Goal: Information Seeking & Learning: Learn about a topic

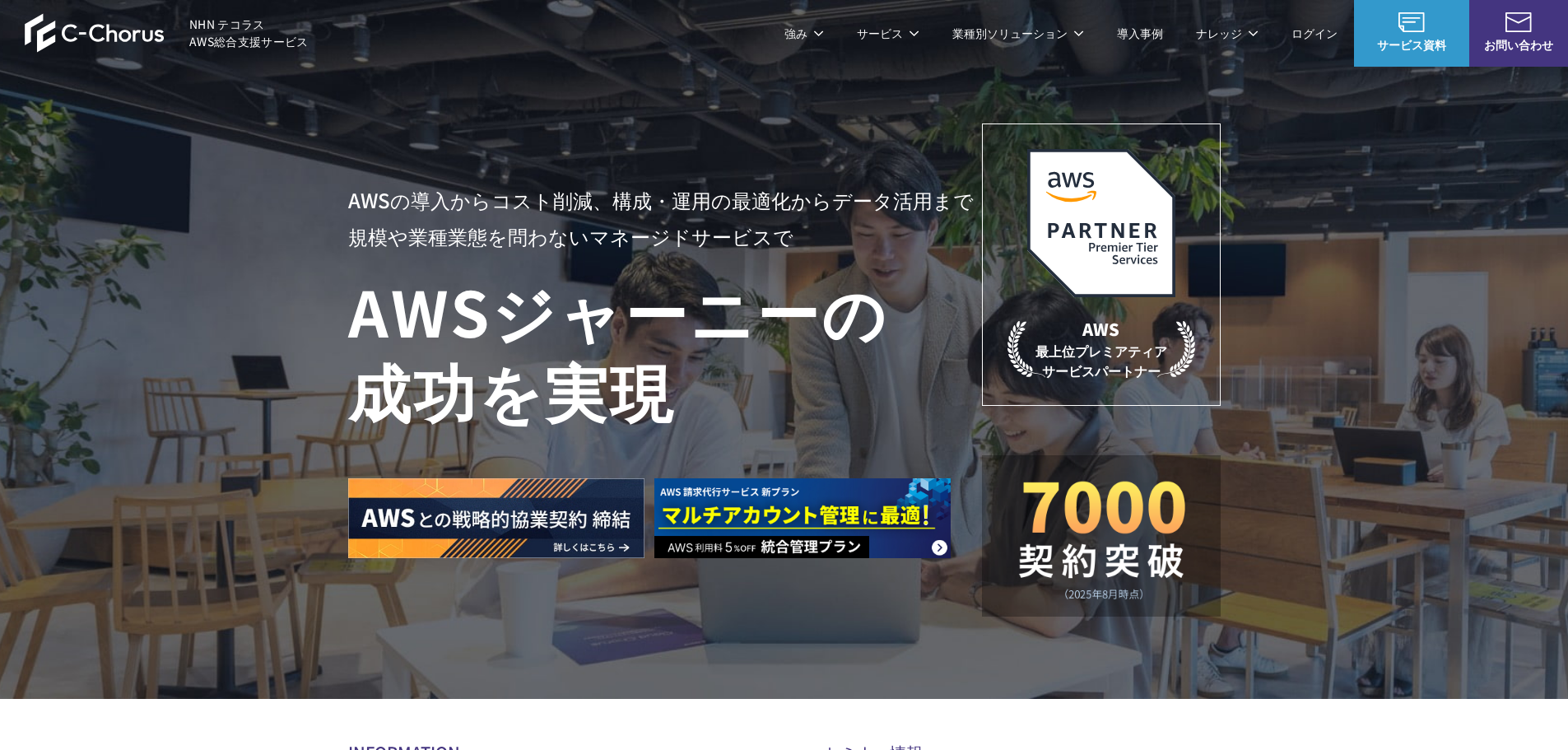
click at [430, 139] on link "AWS請求代行サービス" at bounding box center [419, 140] width 116 height 16
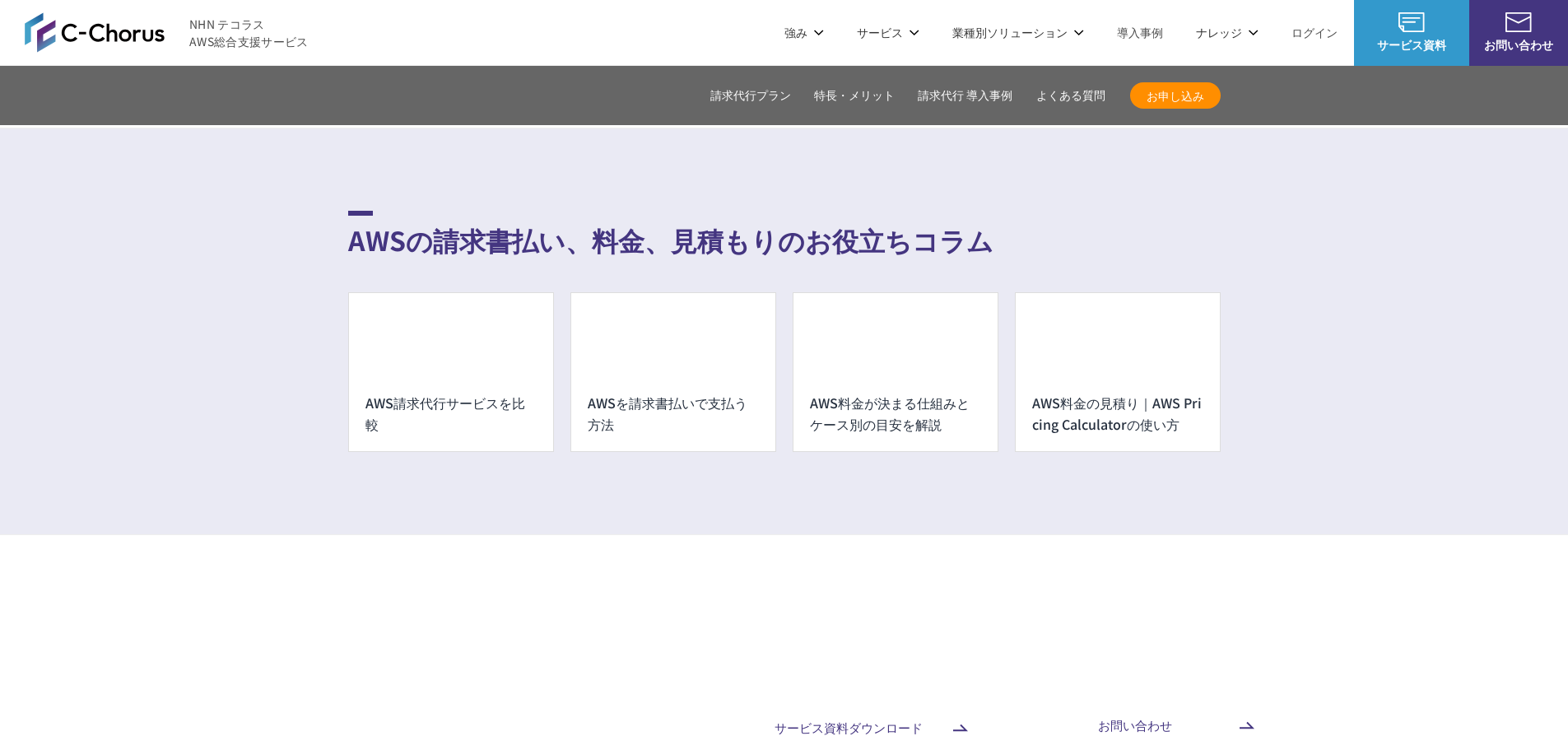
scroll to position [11700, 0]
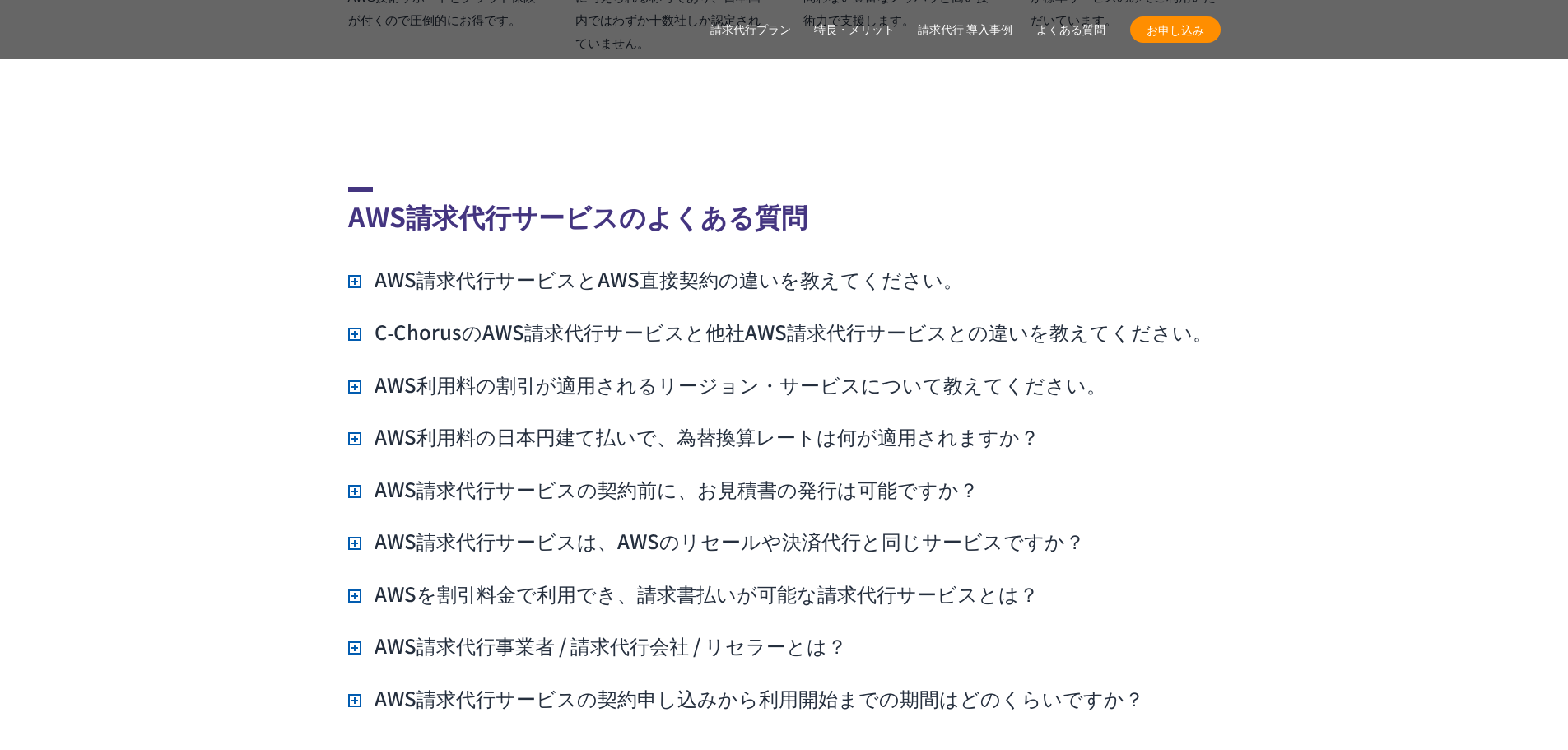
click at [810, 265] on h3 "AWS請求代行サービスとAWS直接契約の違いを教えてください。" at bounding box center [655, 278] width 615 height 28
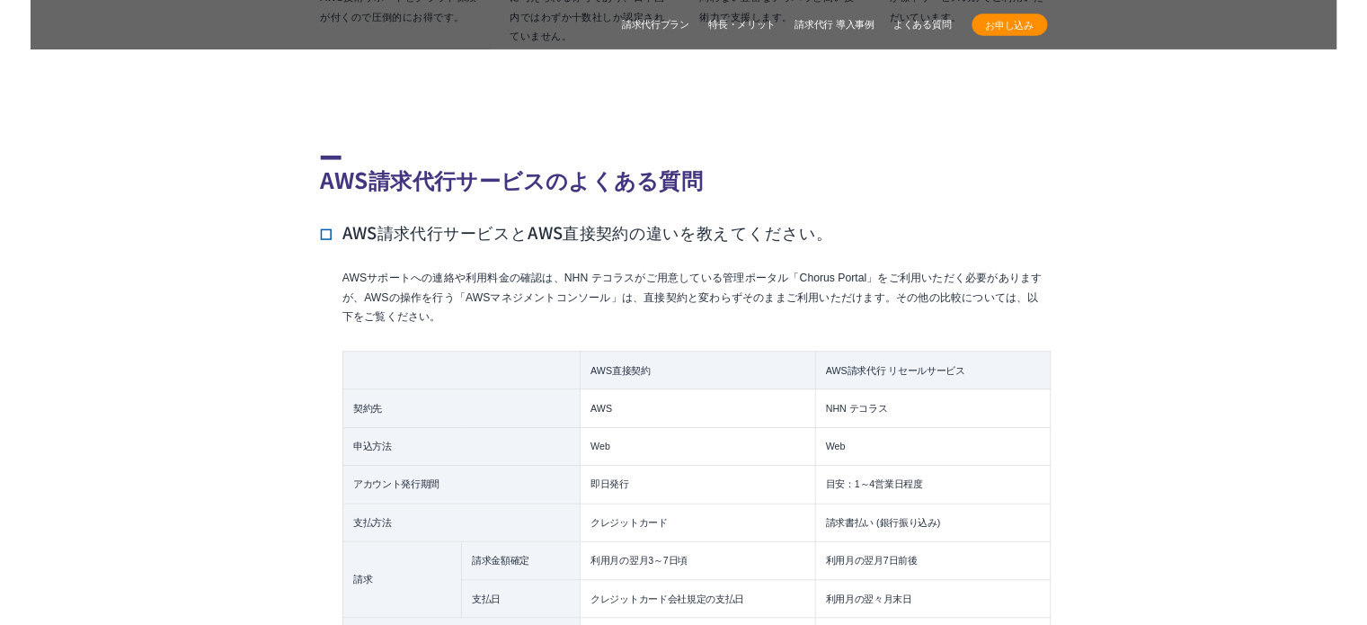
scroll to position [12878, 0]
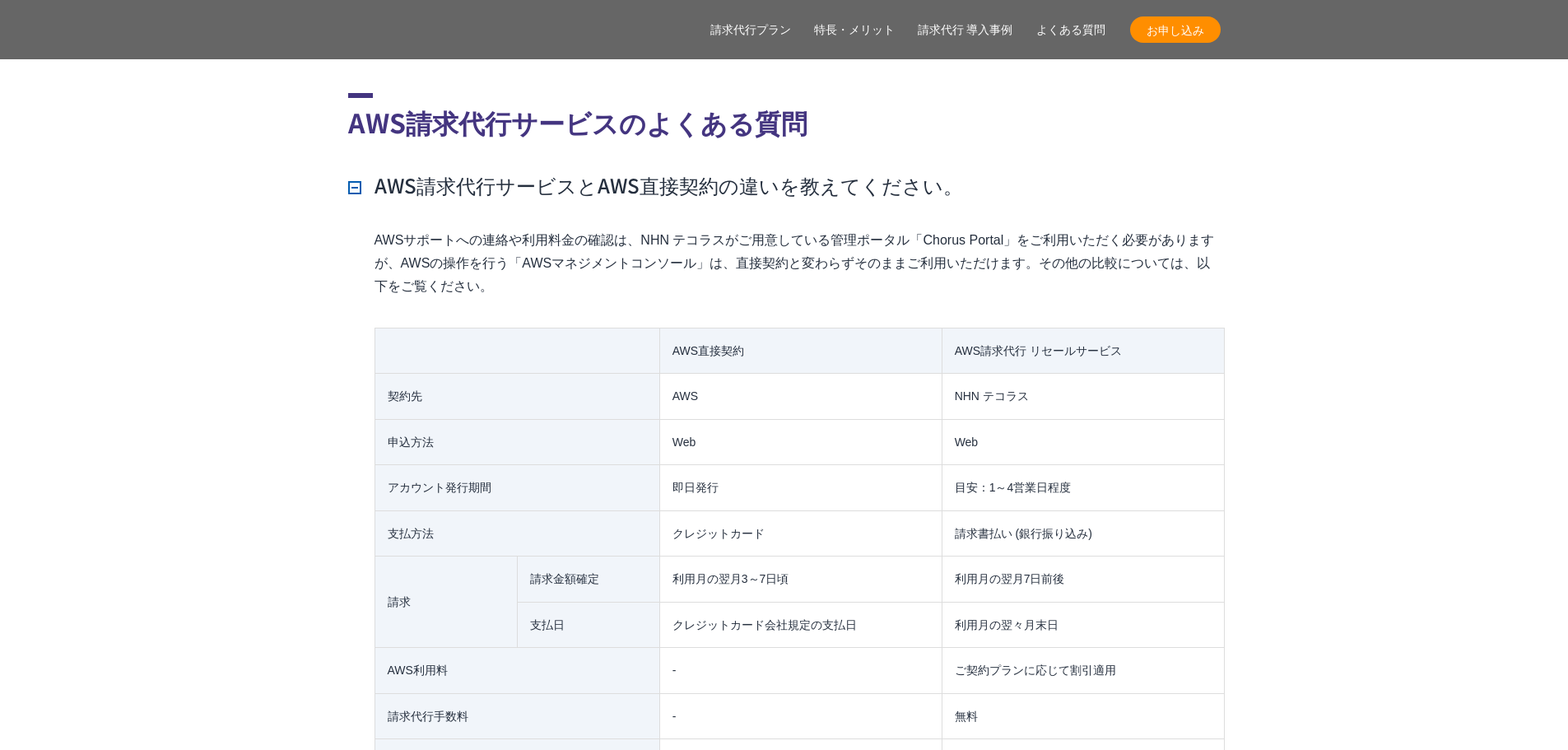
click at [780, 171] on h3 "AWS請求代行サービスとAWS直接契約の違いを教えてください。" at bounding box center [655, 185] width 615 height 28
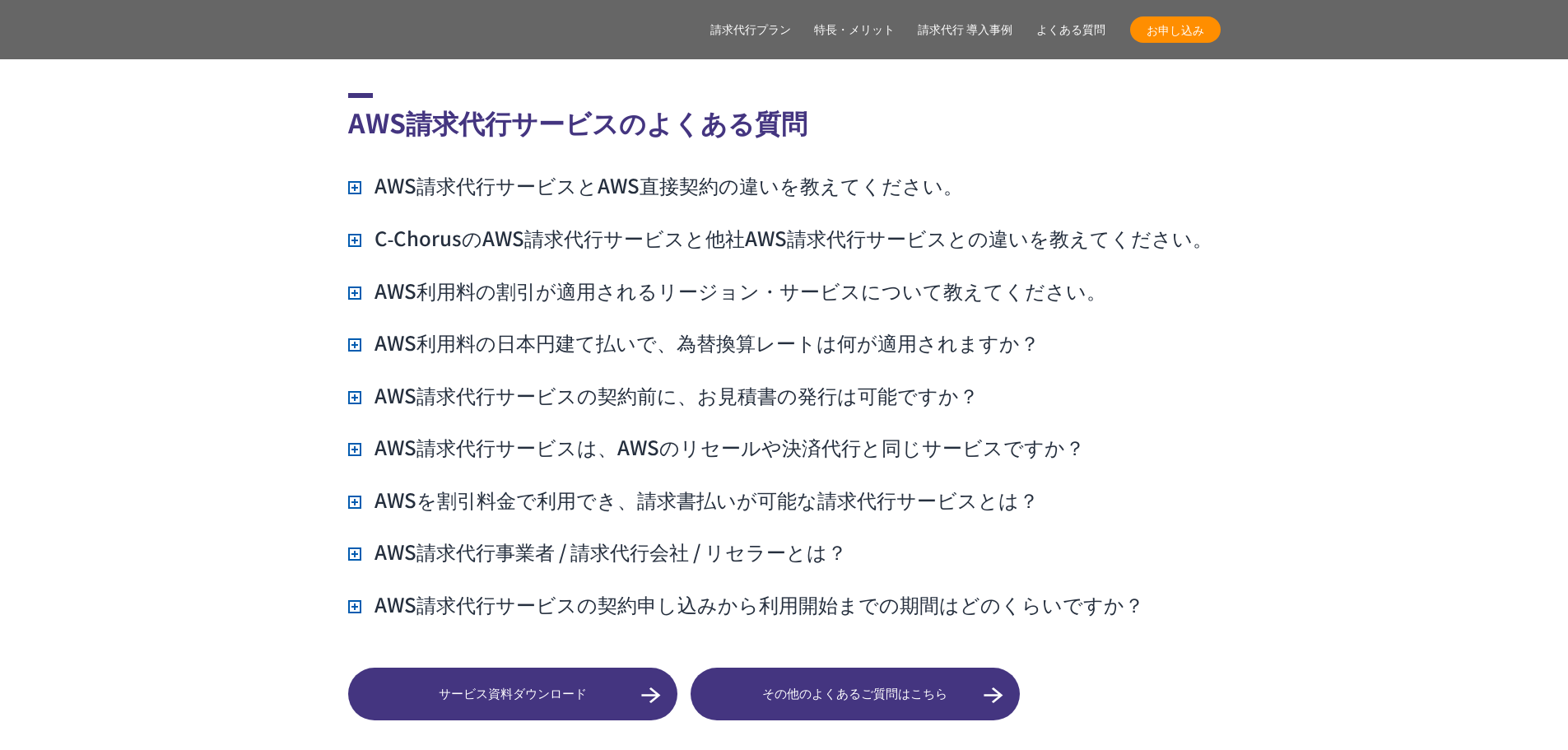
click at [864, 223] on h3 "C‑ChorusのAWS請求代行サービスと他社AWS請求代行サービスとの違いを教えてください。" at bounding box center [780, 237] width 866 height 28
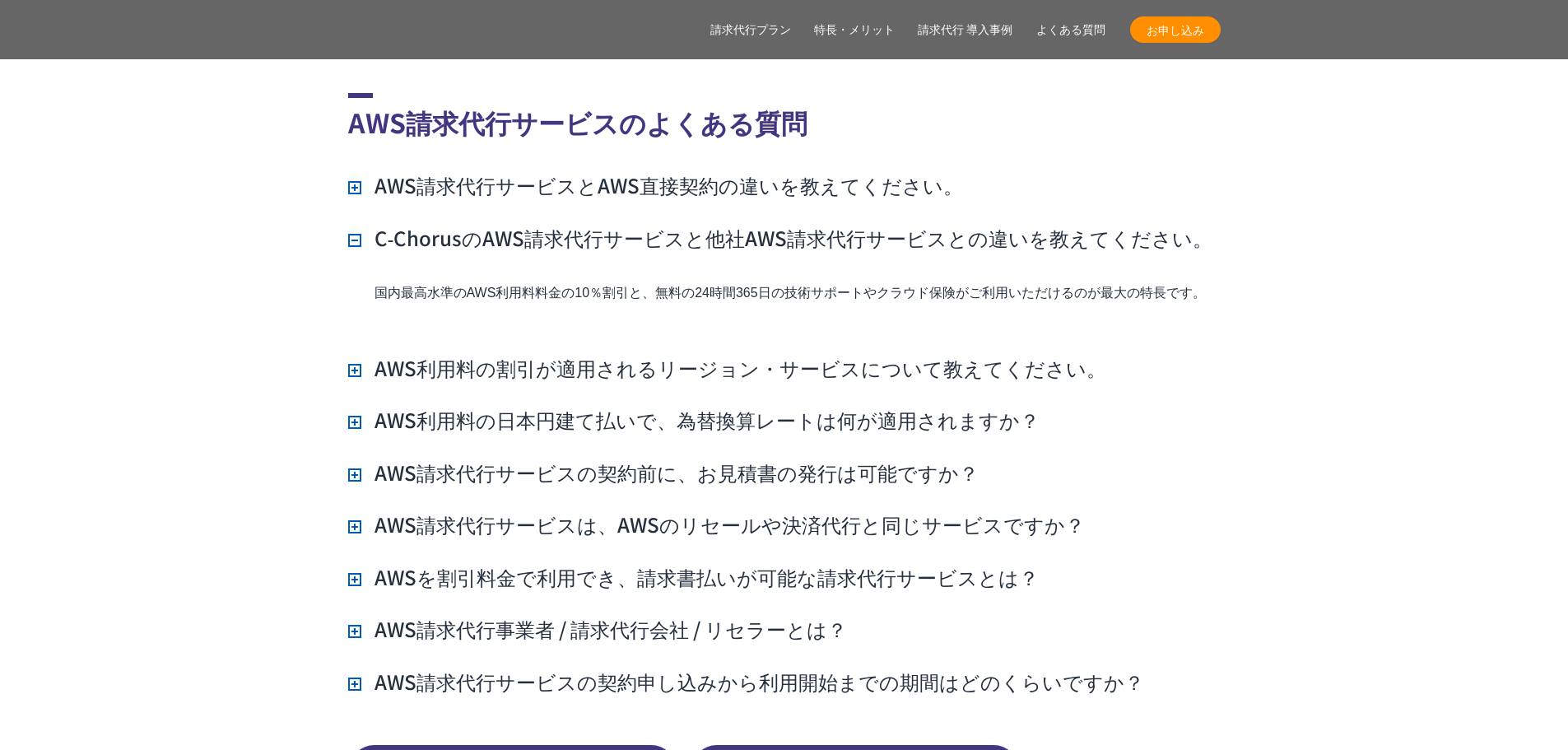
click at [864, 223] on h3 "C‑ChorusのAWS請求代行サービスと他社AWS請求代行サービスとの違いを教えてください。" at bounding box center [780, 237] width 866 height 28
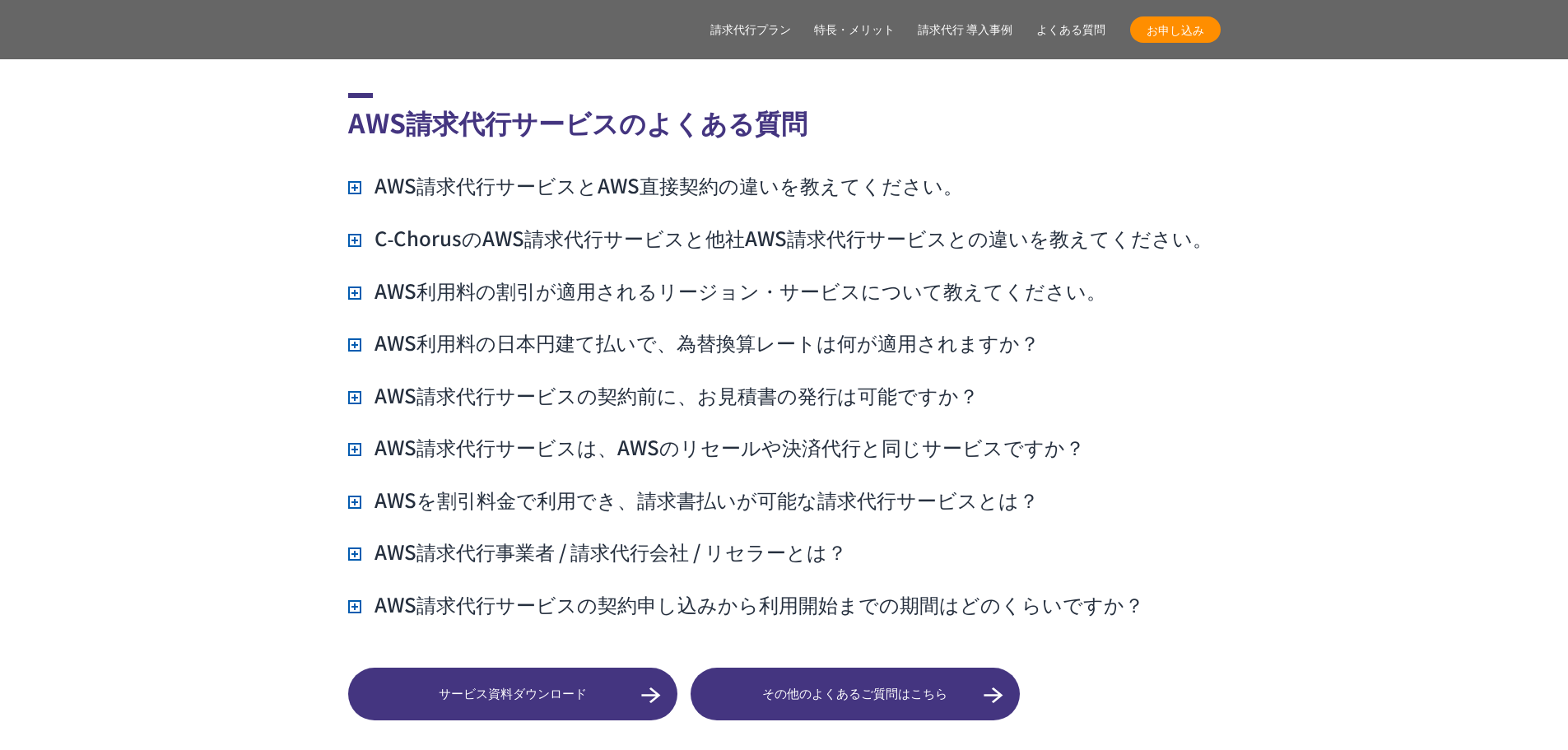
click at [803, 171] on h3 "AWS請求代行サービスとAWS直接契約の違いを教えてください。" at bounding box center [655, 185] width 615 height 28
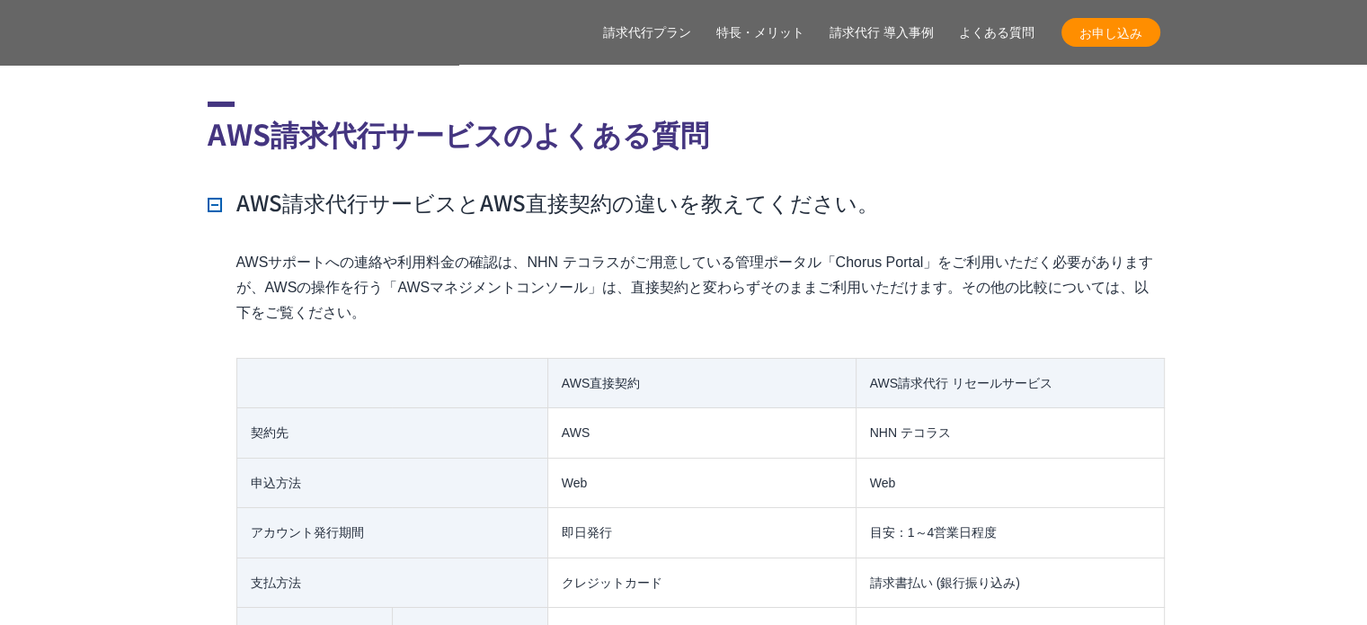
click at [218, 187] on h3 "AWS請求代行サービスとAWS直接契約の違いを教えてください。" at bounding box center [543, 202] width 671 height 31
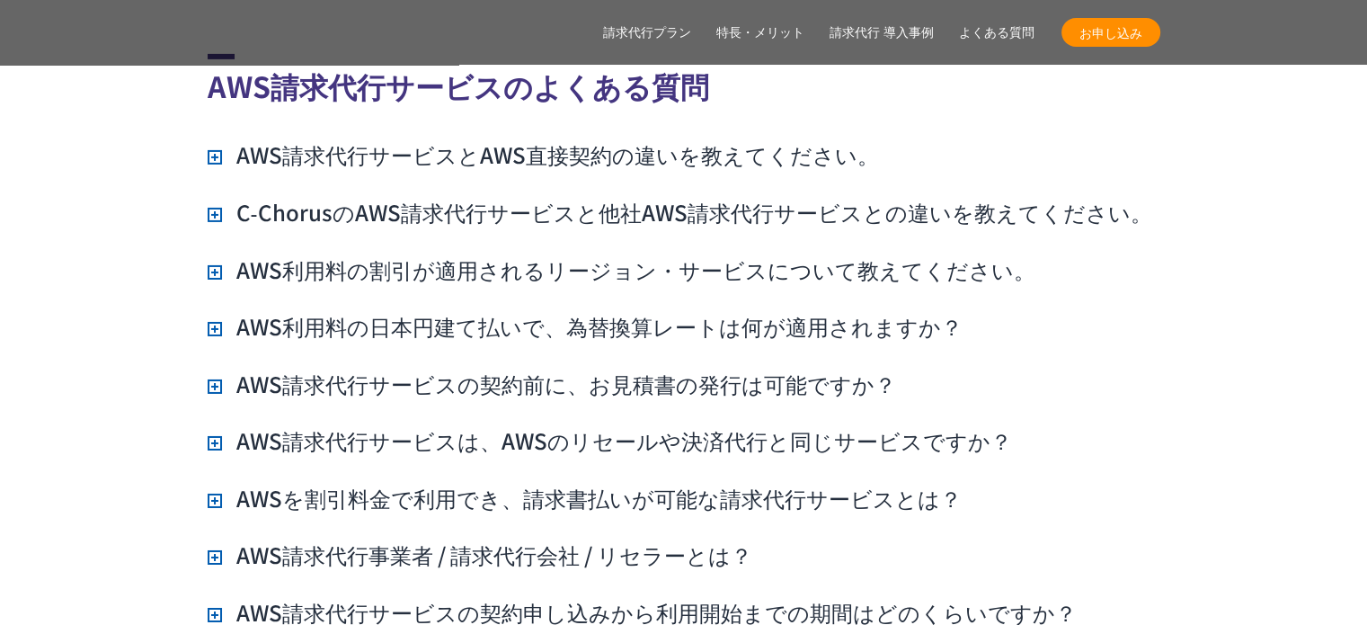
scroll to position [12968, 0]
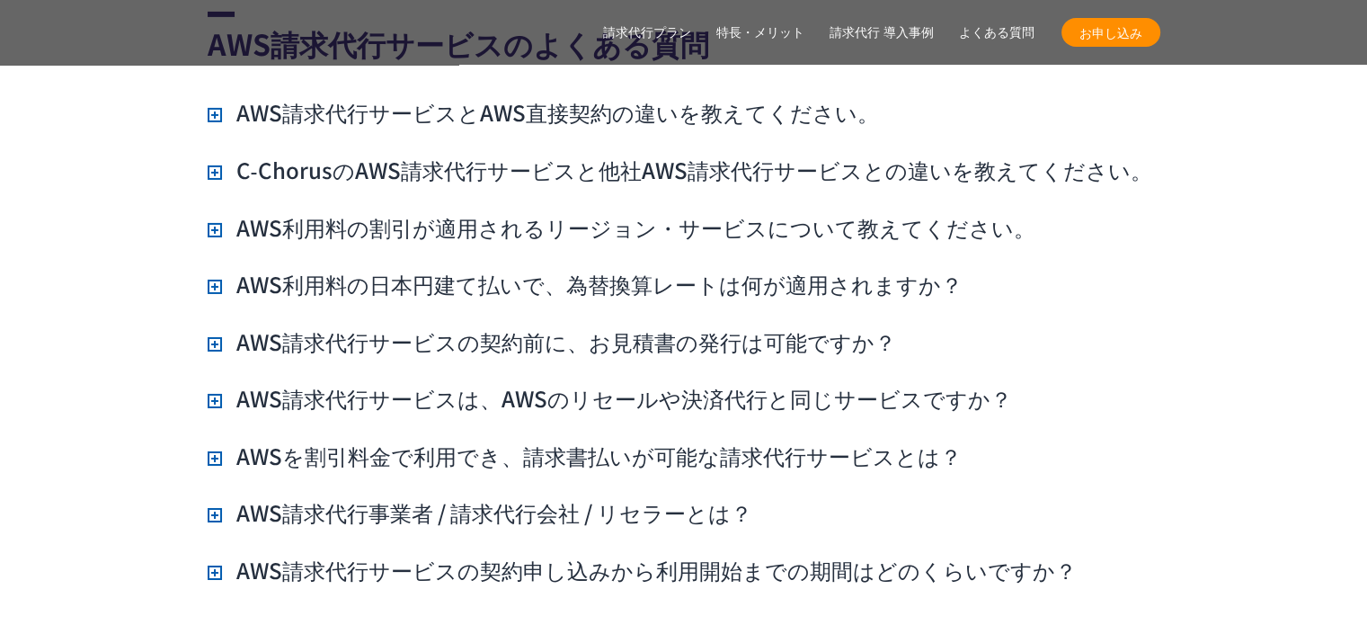
click at [768, 269] on h3 "AWS利用料の日本円建て払いで、為替換算レートは何が適用されますか？" at bounding box center [585, 284] width 755 height 31
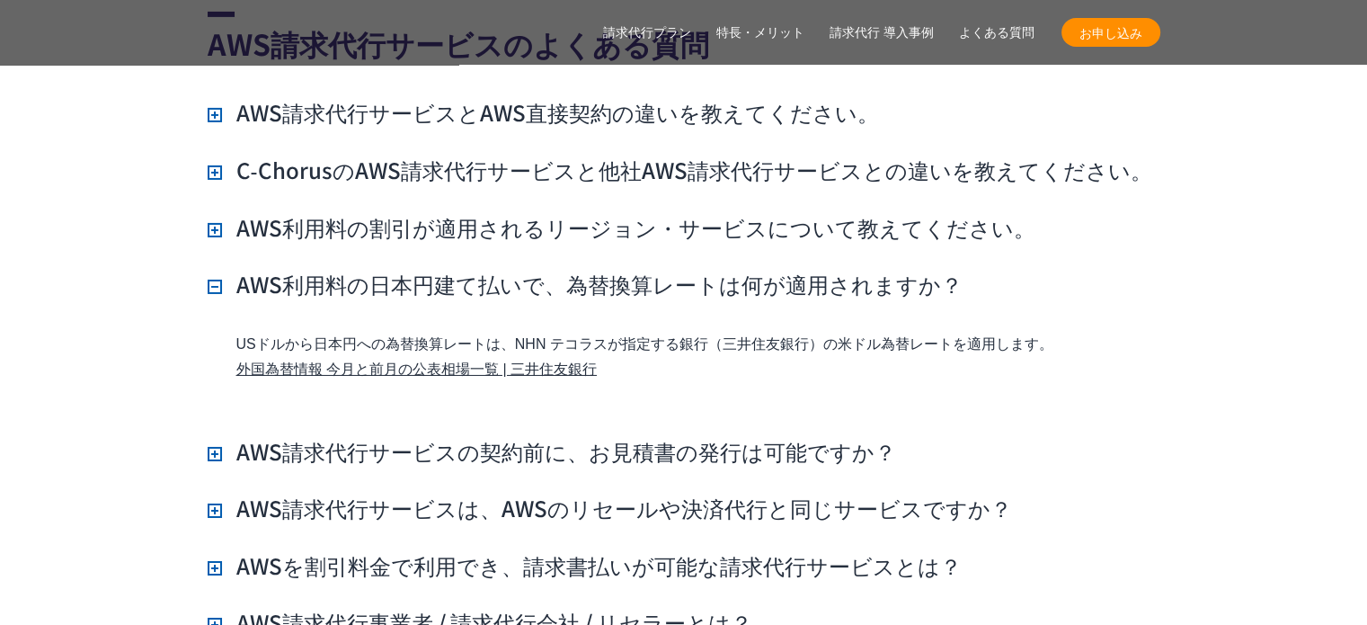
click at [768, 269] on h3 "AWS利用料の日本円建て払いで、為替換算レートは何が適用されますか？" at bounding box center [585, 284] width 755 height 31
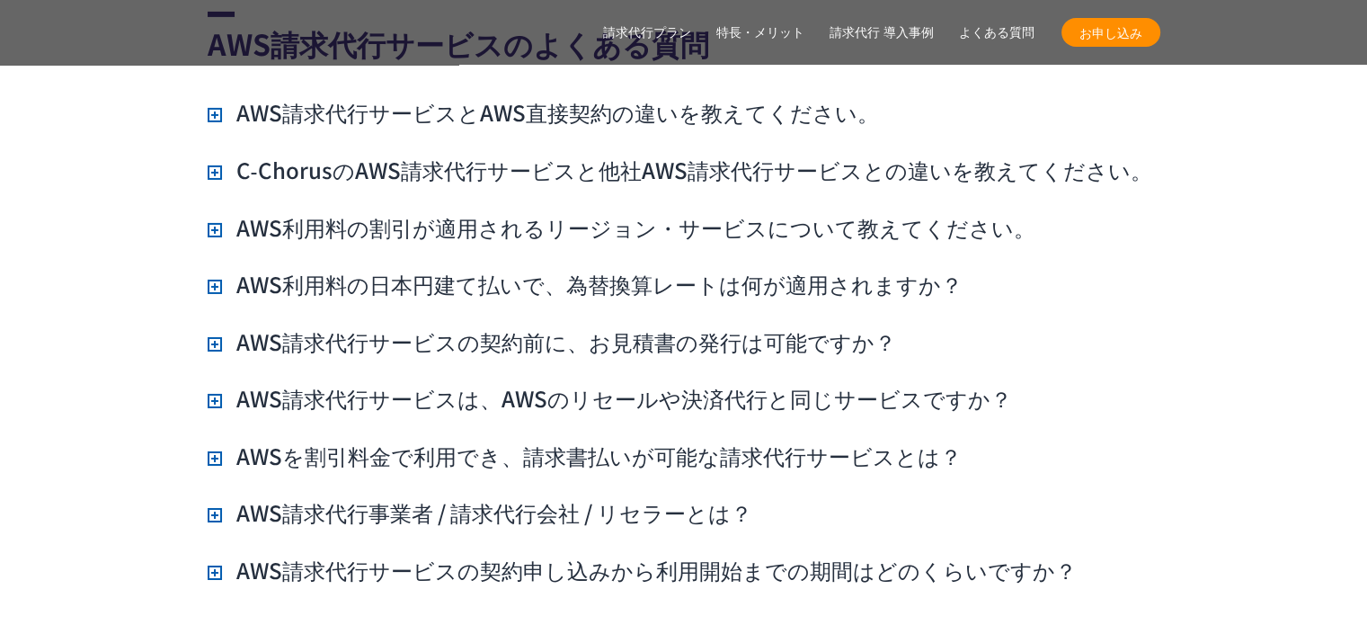
click at [779, 326] on h3 "AWS請求代行サービスの契約前に、お見積書の発行は可能ですか？" at bounding box center [552, 341] width 689 height 31
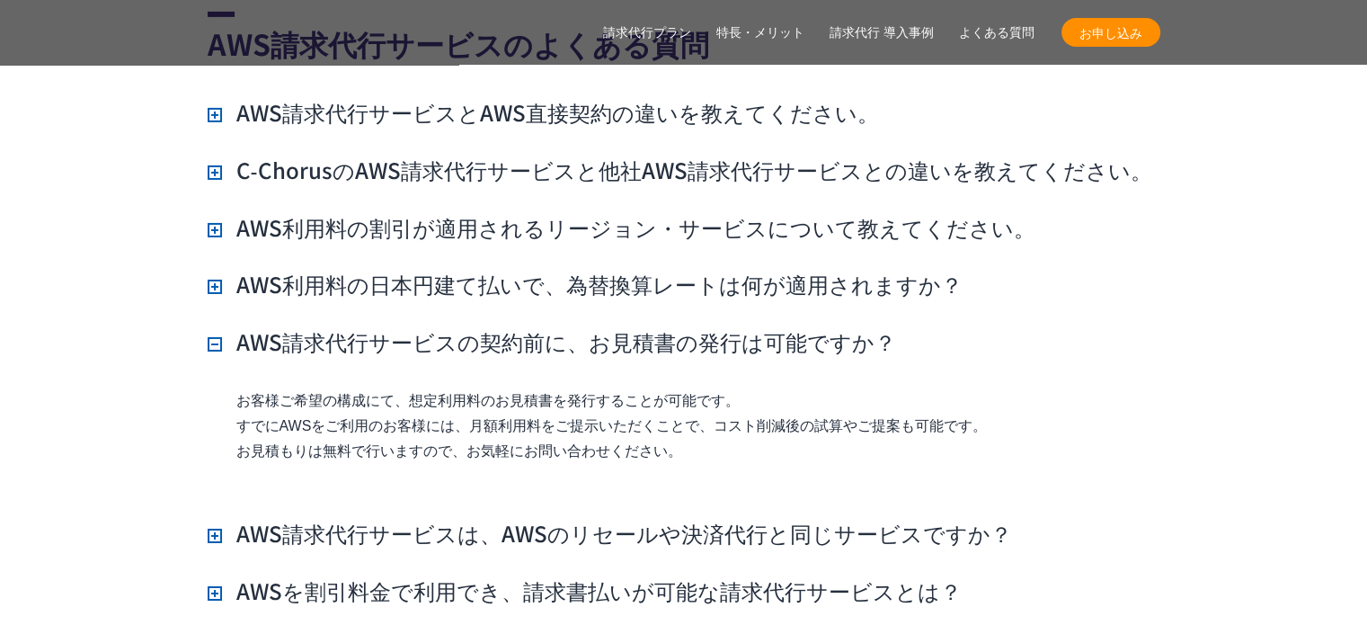
click at [777, 326] on h3 "AWS請求代行サービスの契約前に、お見積書の発行は可能ですか？" at bounding box center [552, 341] width 689 height 31
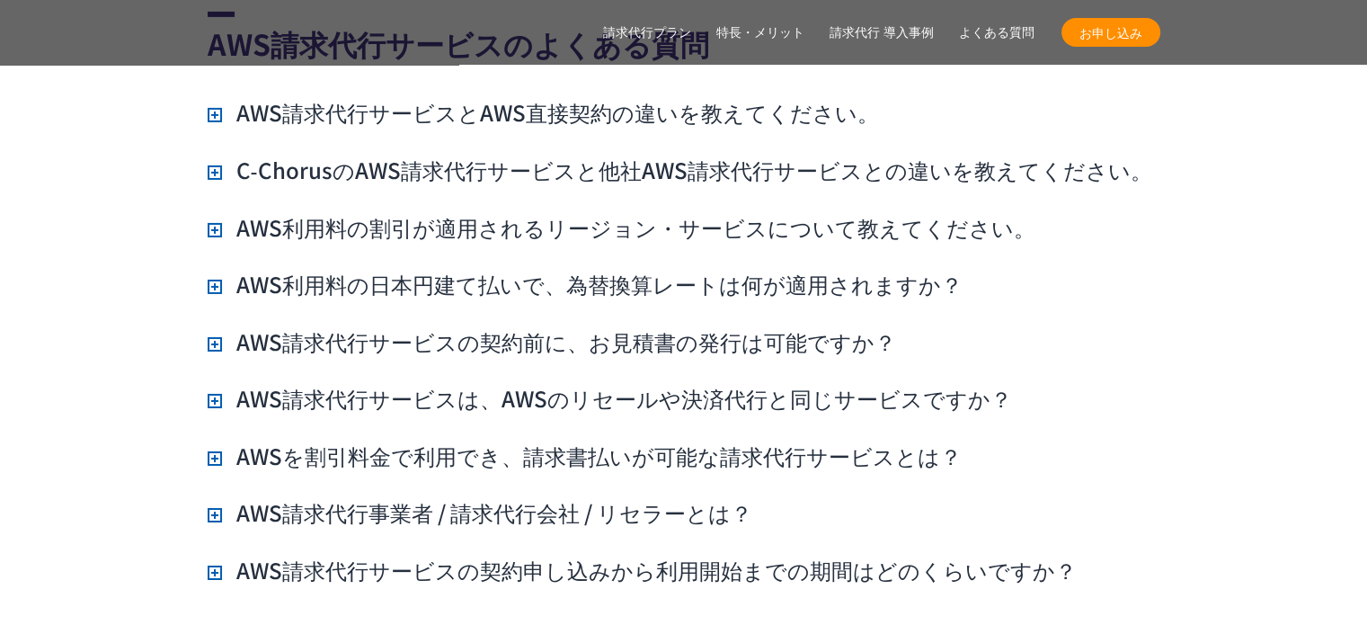
click at [611, 555] on h3 "AWS請求代行サービスの契約申し込みから利用開始までの期間はどのくらいですか？" at bounding box center [642, 570] width 869 height 31
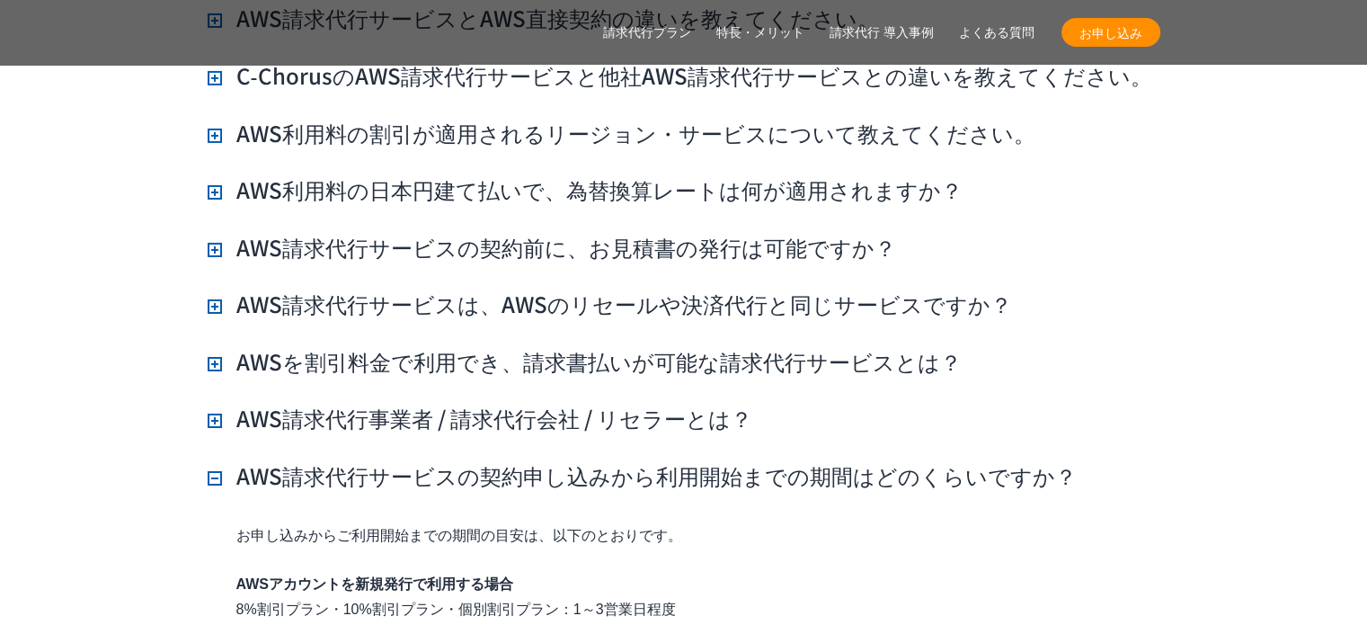
scroll to position [13148, 0]
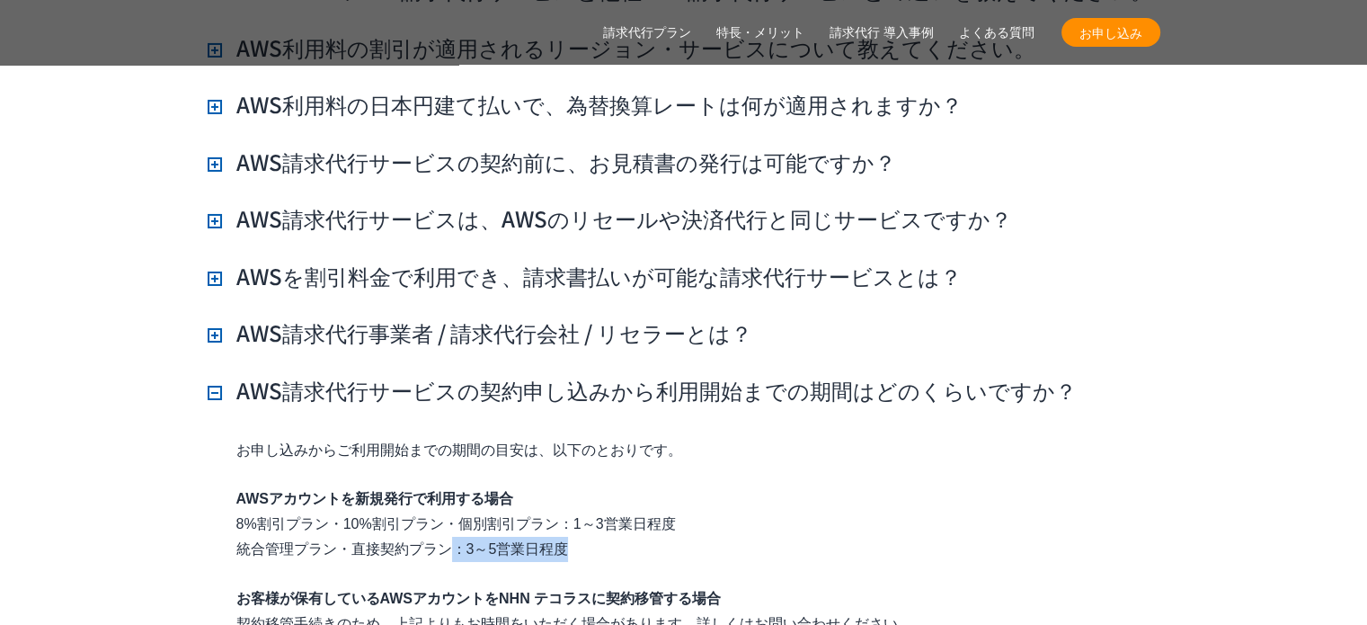
drag, startPoint x: 465, startPoint y: 503, endPoint x: 591, endPoint y: 502, distance: 125.8
click at [591, 502] on p "AWSアカウントを新規発行で利用する場合 8%割引プラン・10%割引プラン・個別割引プラン：1～3営業日程度 統合管理プラン・直接契約プラン：3～5営業日程度" at bounding box center [698, 524] width 924 height 76
drag, startPoint x: 558, startPoint y: 522, endPoint x: 651, endPoint y: 493, distance: 96.9
click at [562, 523] on div "お申し込みからご利用開始までの期間の目安は、以下のとおりです。 AWSアカウントを新規発行で利用する場合 8%割引プラン・10%割引プラン・個別割引プラン：1…" at bounding box center [684, 551] width 953 height 226
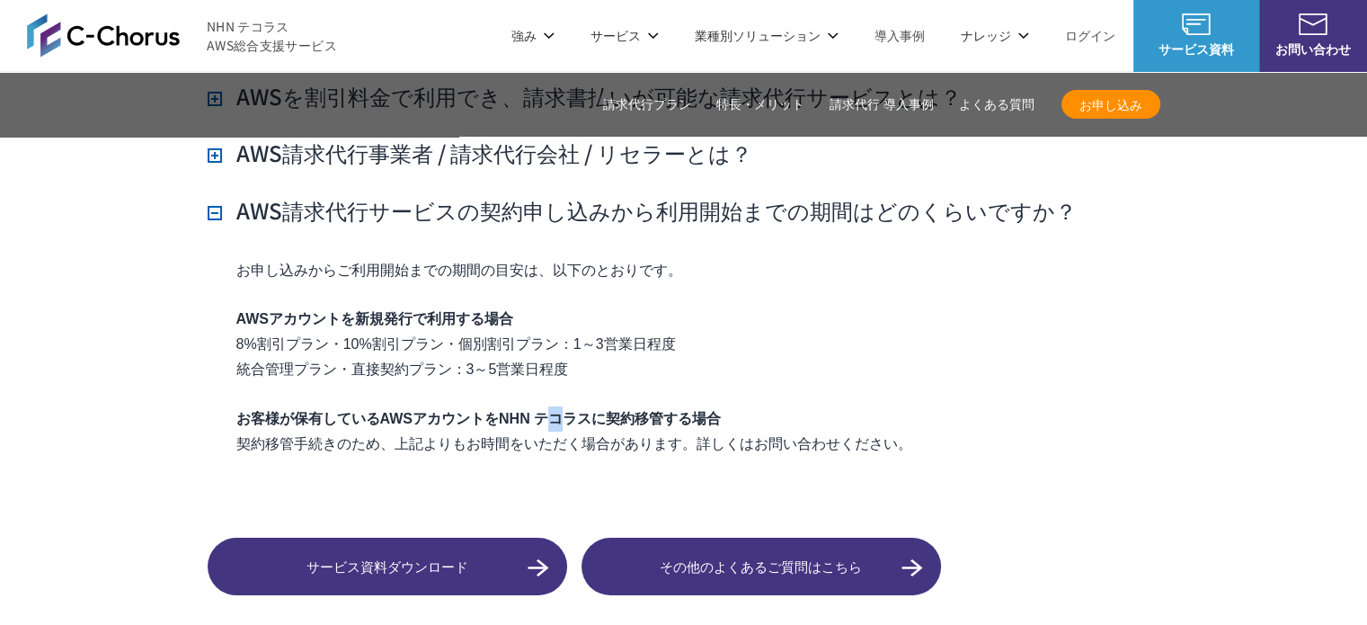
scroll to position [13238, 0]
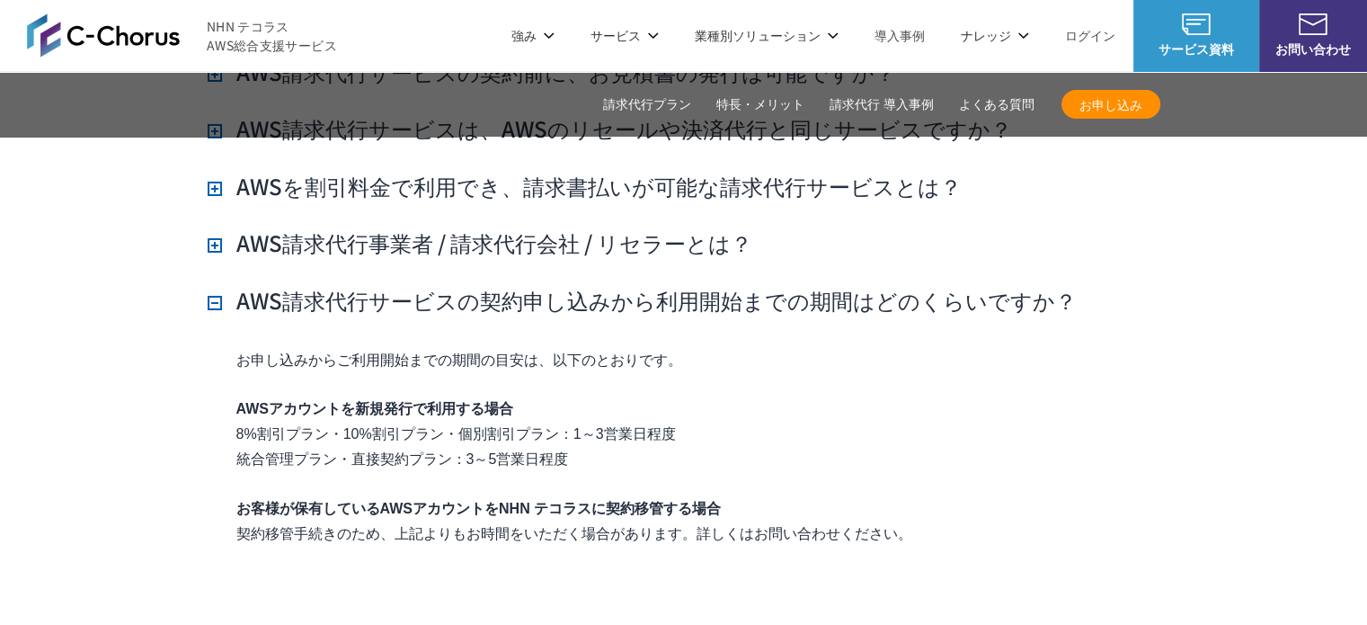
click at [209, 285] on h3 "AWS請求代行サービスの契約申し込みから利用開始までの期間はどのくらいですか？" at bounding box center [642, 300] width 869 height 31
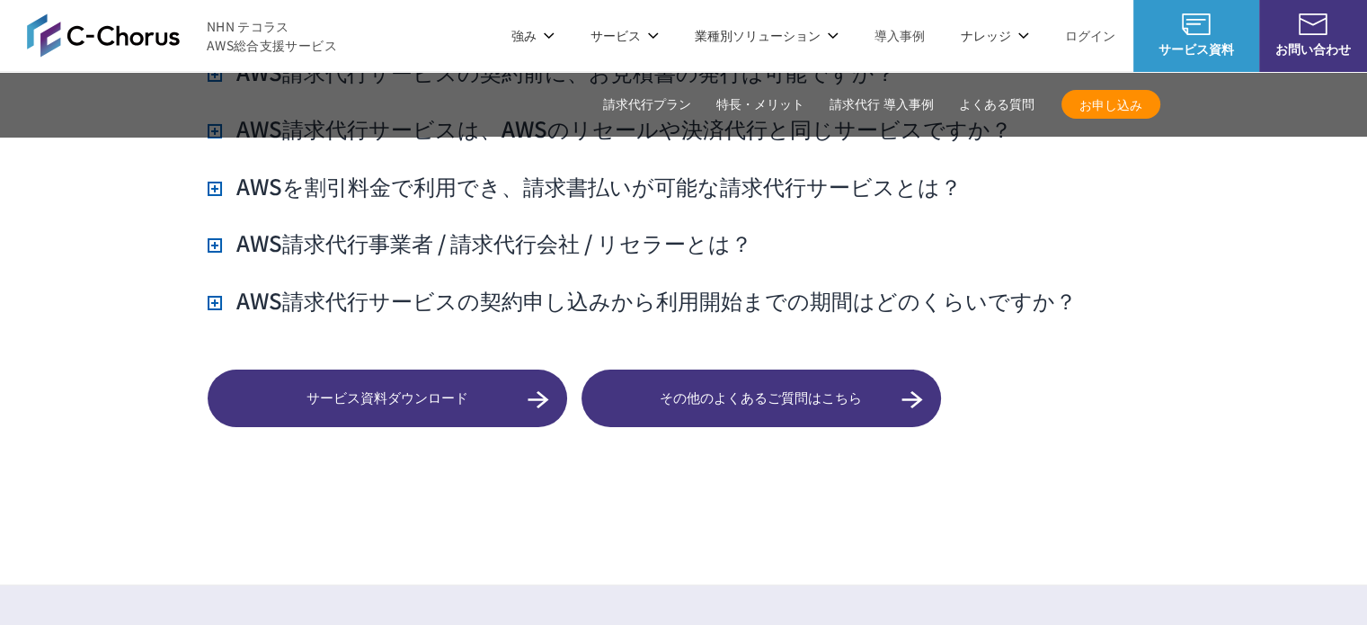
click at [911, 40] on link "導入事例" at bounding box center [900, 35] width 50 height 19
